Goal: Navigation & Orientation: Find specific page/section

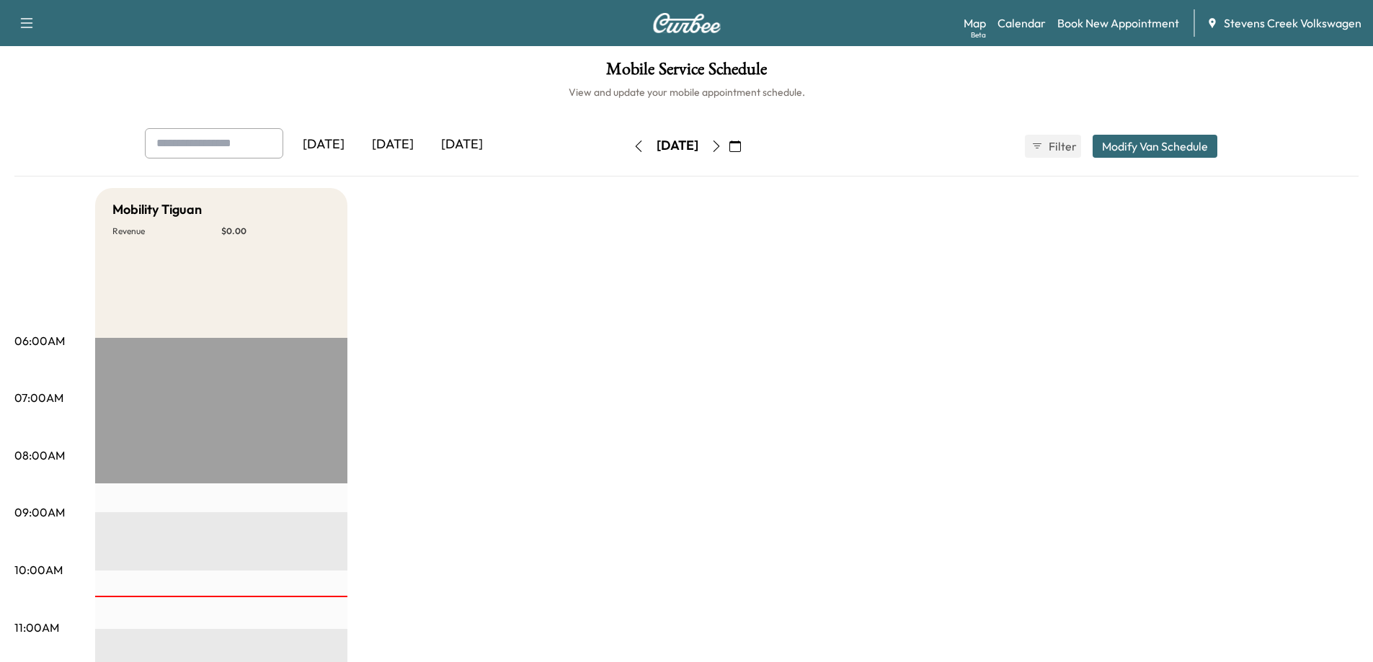
click at [626, 152] on button "button" at bounding box center [638, 146] width 25 height 23
click at [633, 146] on icon "button" at bounding box center [639, 147] width 12 height 12
click at [626, 147] on button "button" at bounding box center [638, 146] width 25 height 23
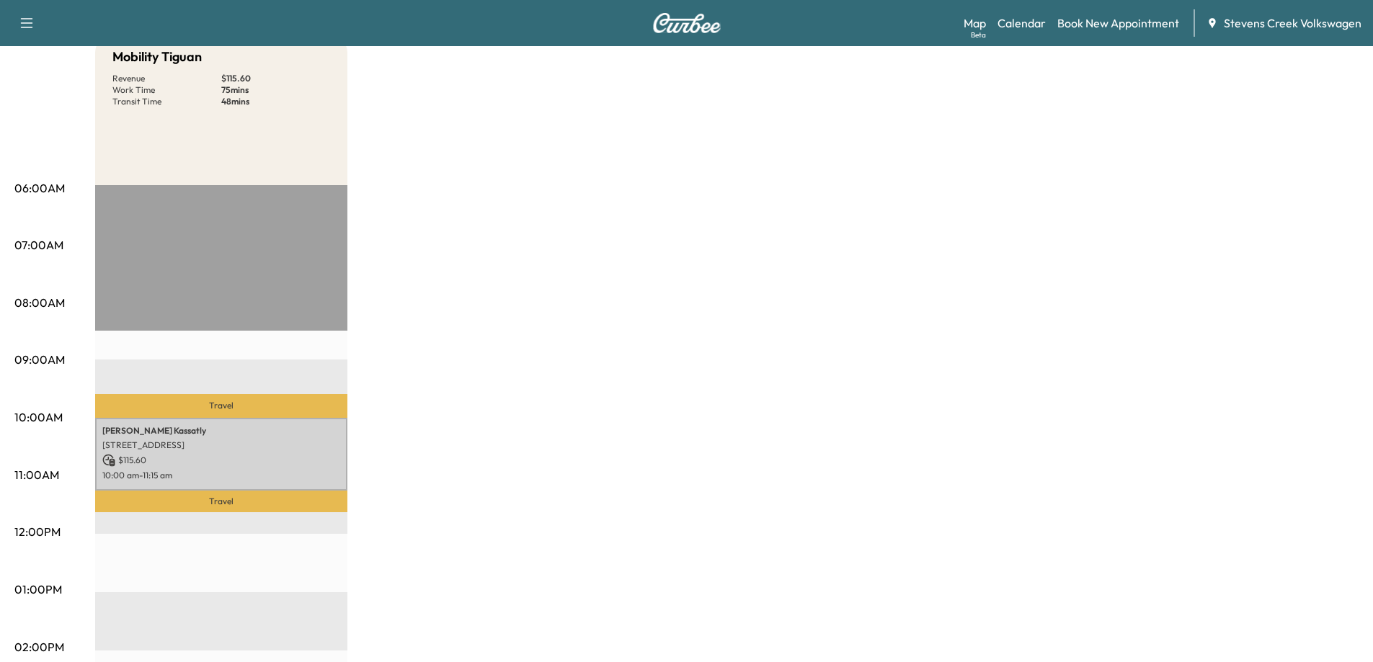
scroll to position [216, 0]
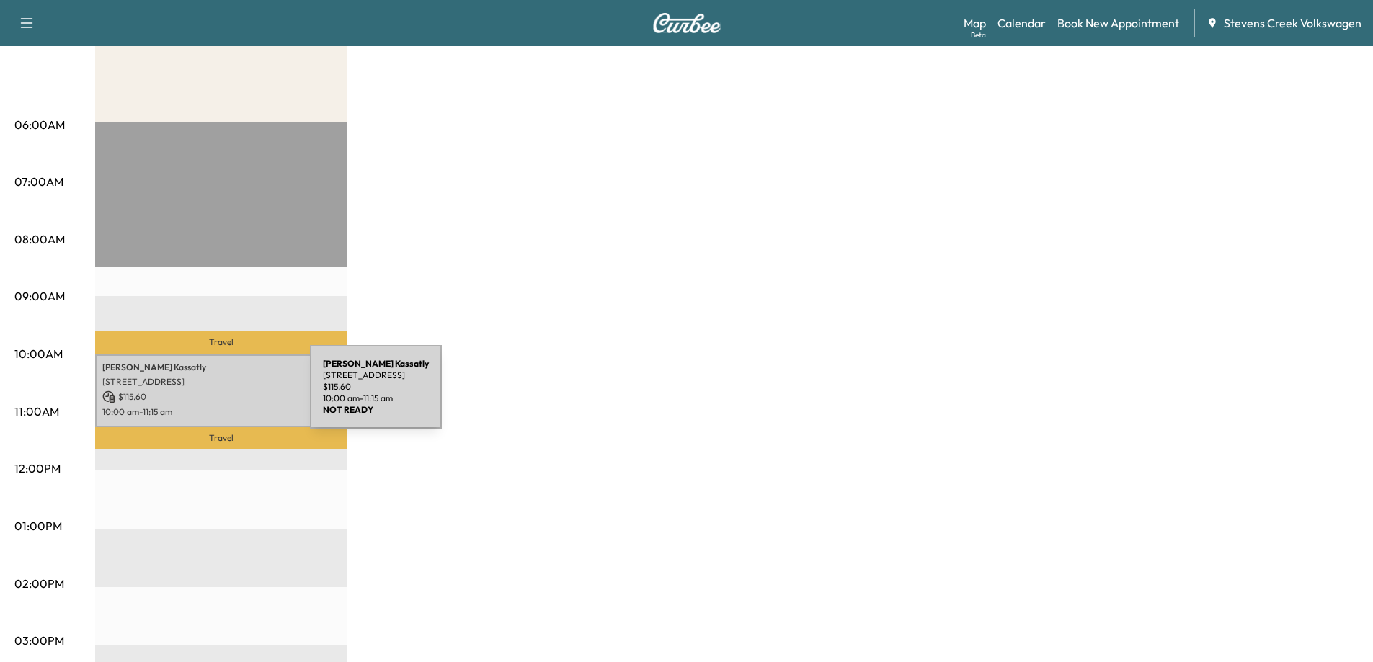
click at [203, 396] on p "$ 115.60" at bounding box center [221, 397] width 238 height 13
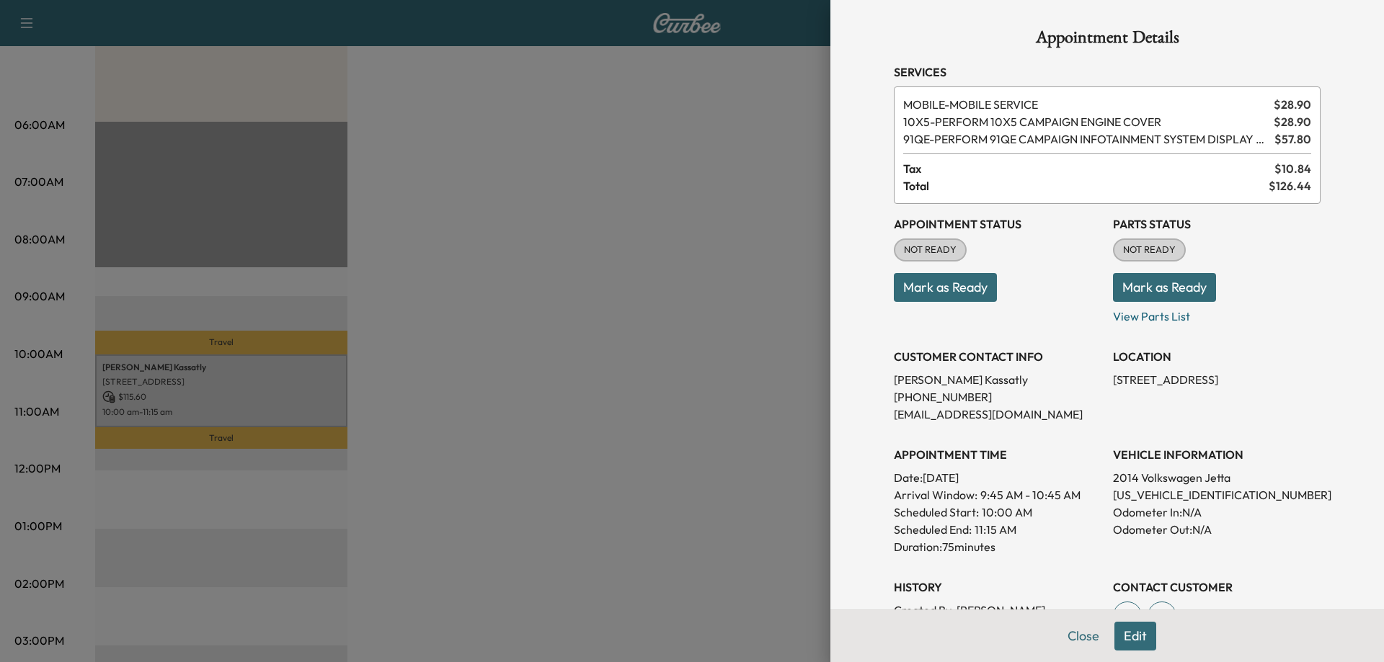
click at [1117, 496] on p "[US_VEHICLE_IDENTIFICATION_NUMBER]" at bounding box center [1217, 495] width 208 height 17
drag, startPoint x: 1117, startPoint y: 496, endPoint x: 581, endPoint y: 435, distance: 539.0
click at [581, 435] on div at bounding box center [692, 331] width 1384 height 662
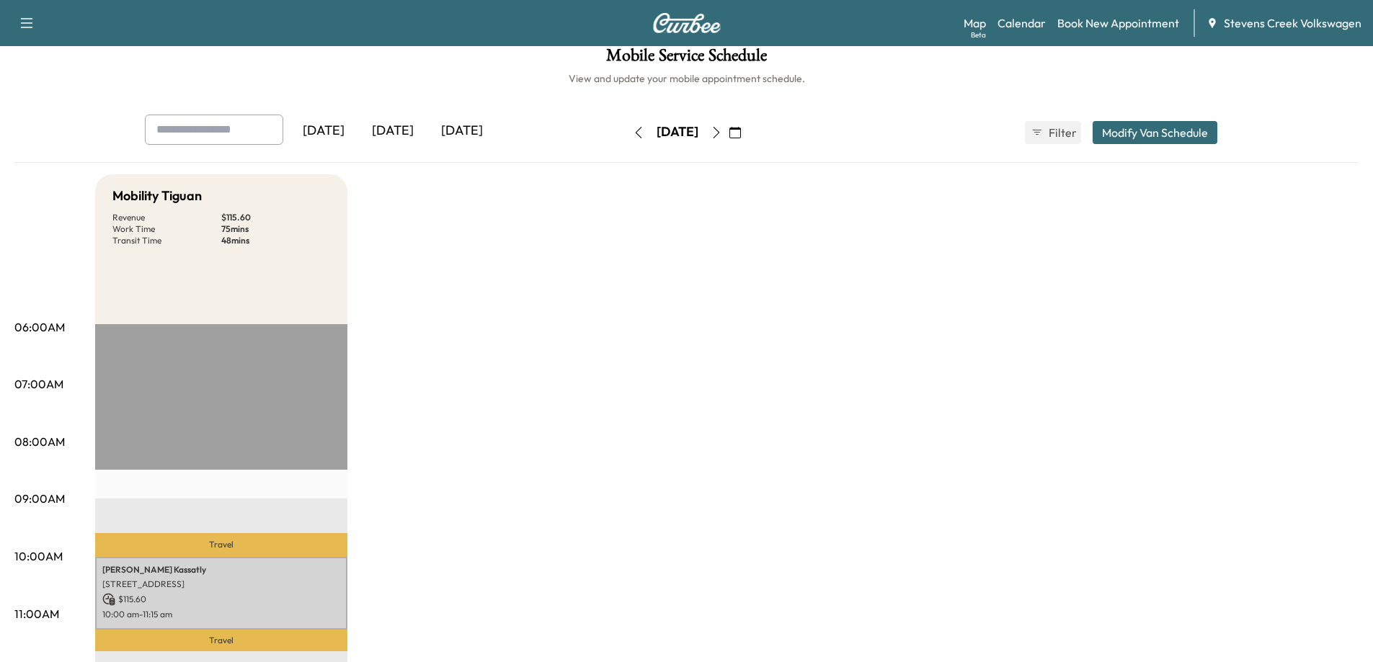
scroll to position [0, 0]
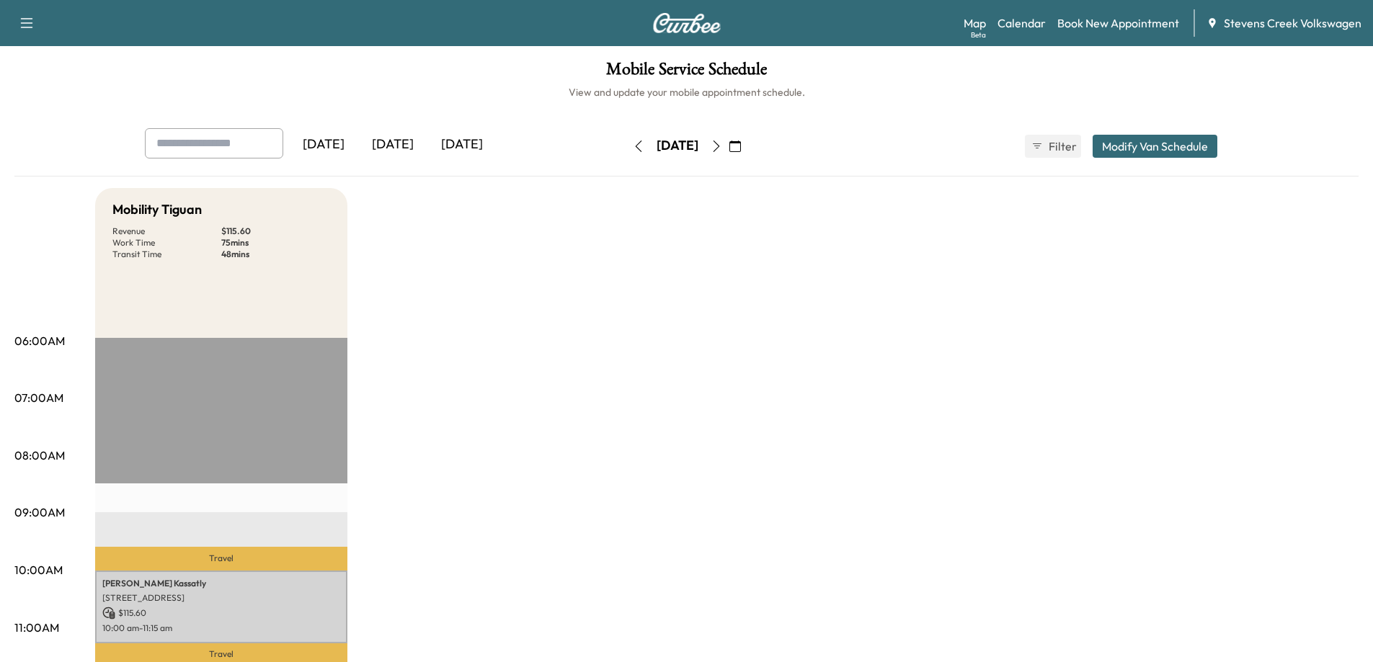
click at [722, 142] on icon "button" at bounding box center [717, 147] width 12 height 12
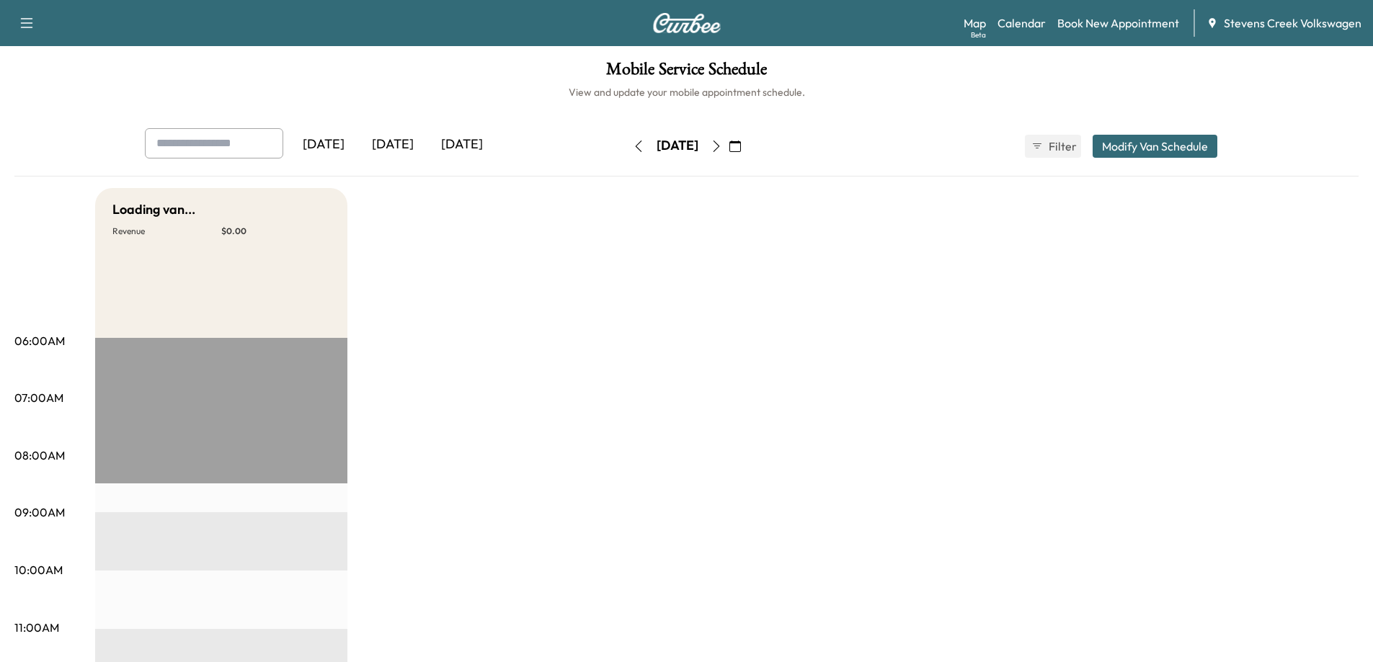
click at [722, 142] on icon "button" at bounding box center [717, 147] width 12 height 12
click at [729, 142] on button "button" at bounding box center [716, 146] width 25 height 23
click at [722, 142] on icon "button" at bounding box center [717, 147] width 12 height 12
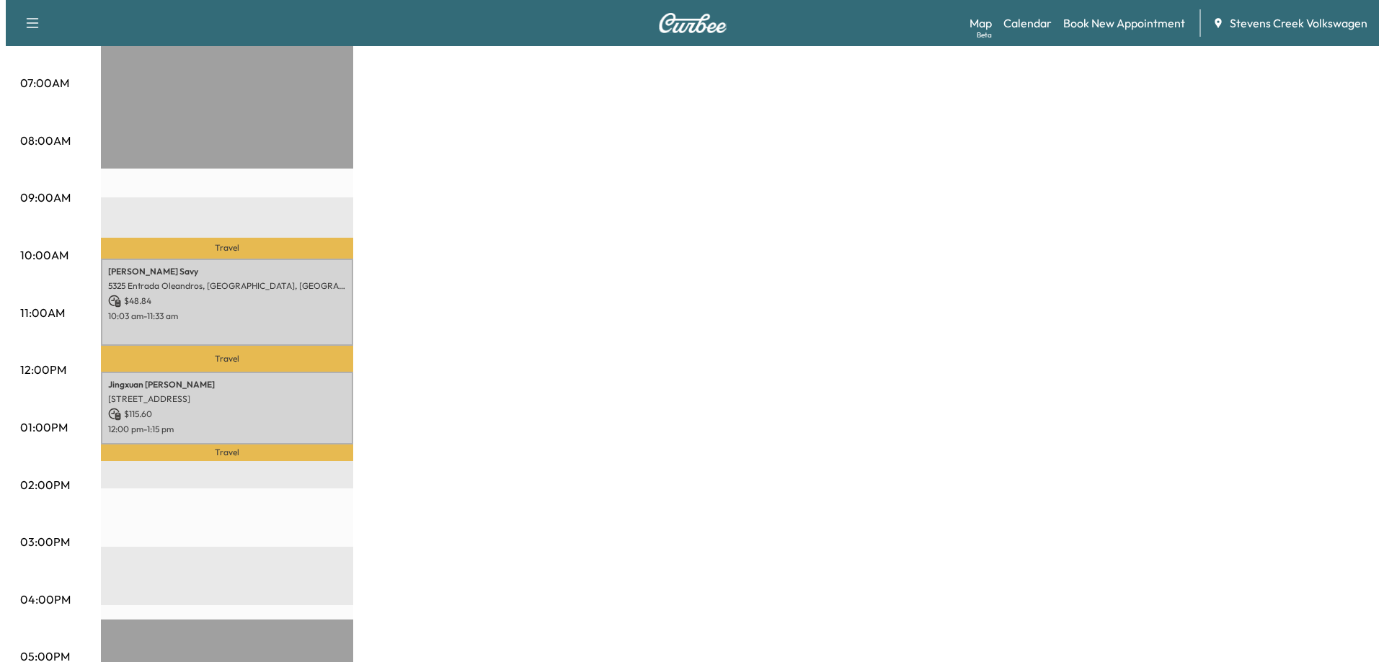
scroll to position [117, 0]
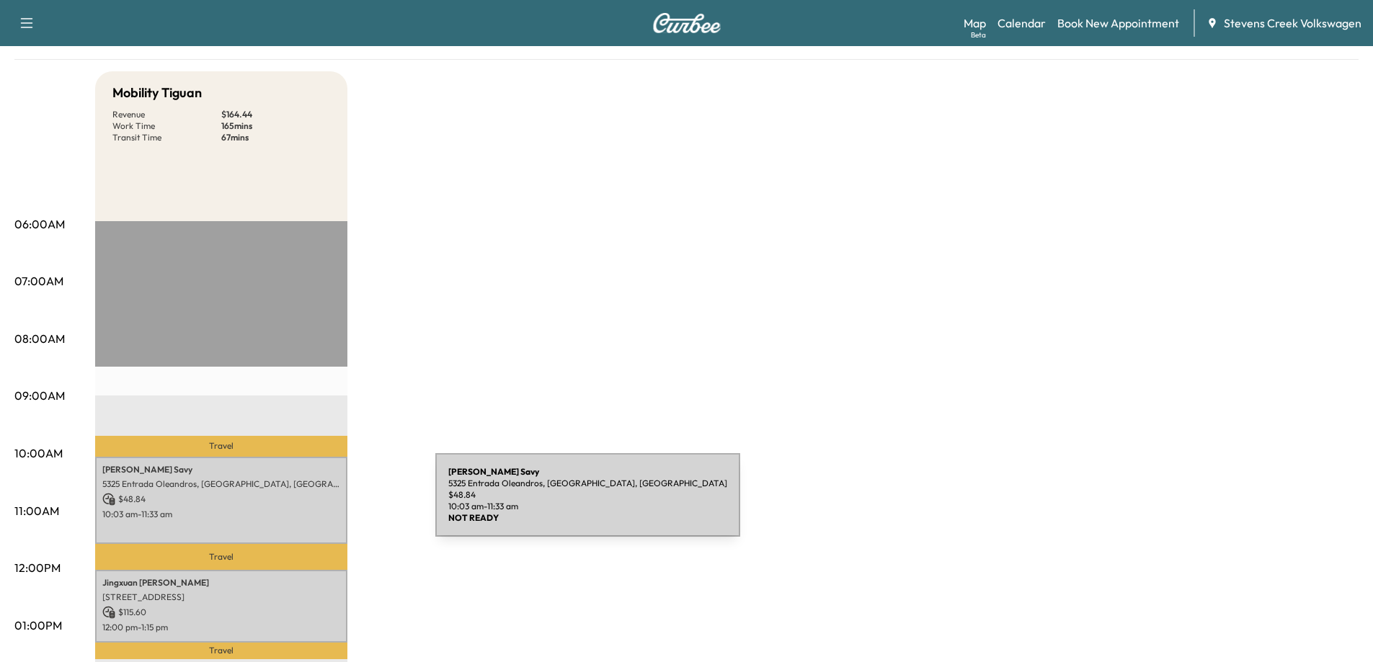
click at [327, 504] on div "[PERSON_NAME] [STREET_ADDRESS][PERSON_NAME] of America $ 48.84 10:03 am - 11:33…" at bounding box center [221, 500] width 252 height 87
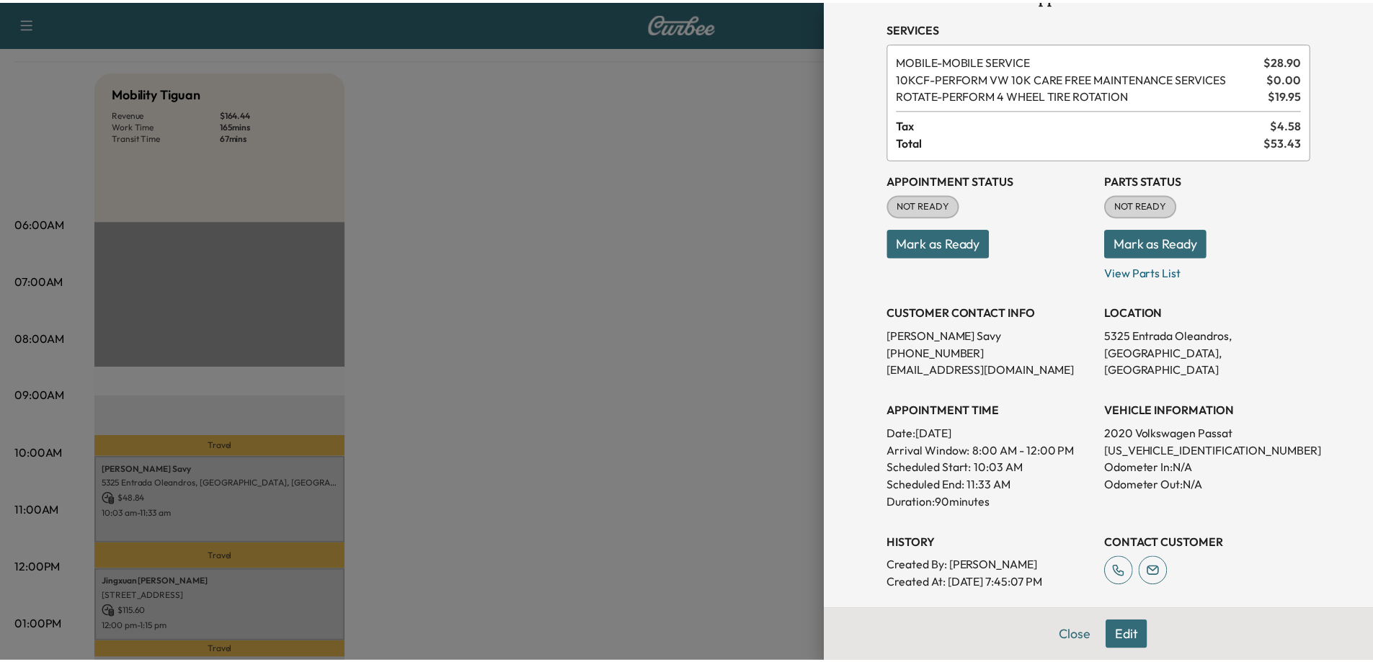
scroll to position [0, 0]
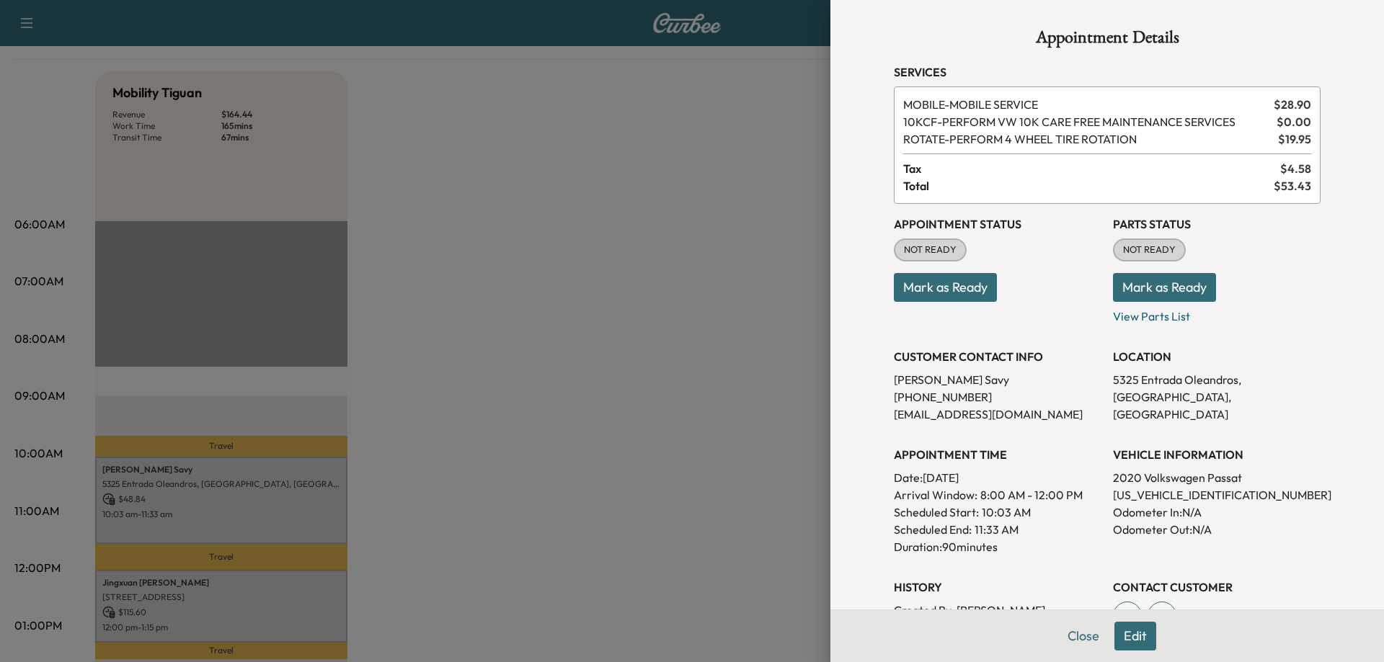
click at [711, 415] on div at bounding box center [692, 331] width 1384 height 662
